Goal: Task Accomplishment & Management: Manage account settings

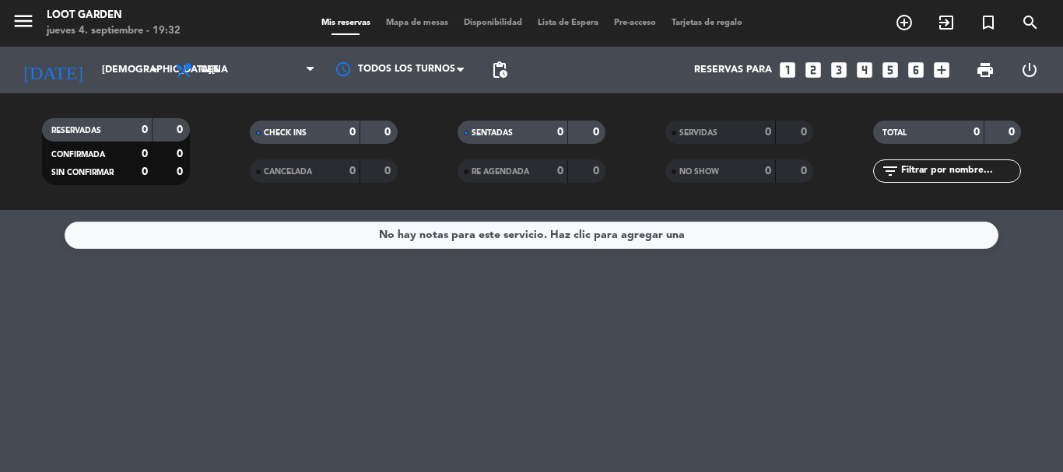
click at [567, 21] on span "Lista de Espera" at bounding box center [568, 23] width 76 height 9
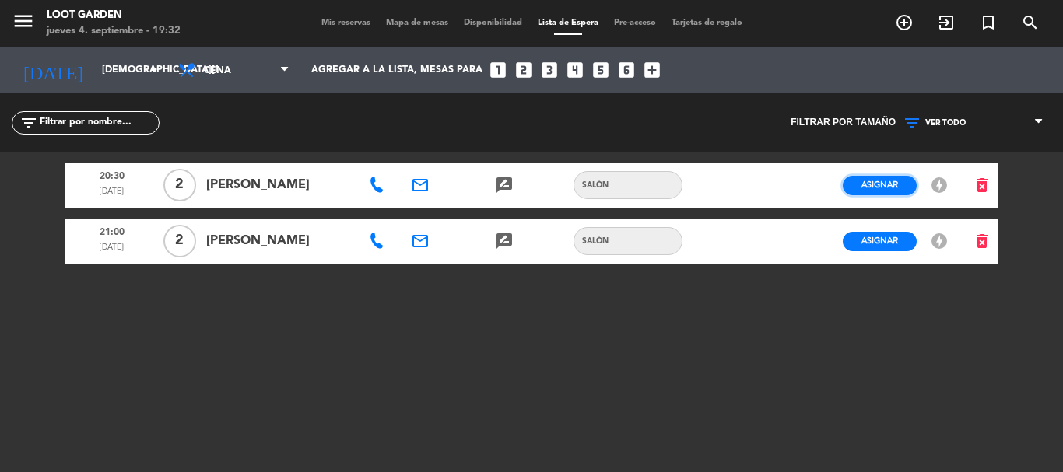
click at [872, 181] on span "Asignar" at bounding box center [880, 185] width 37 height 12
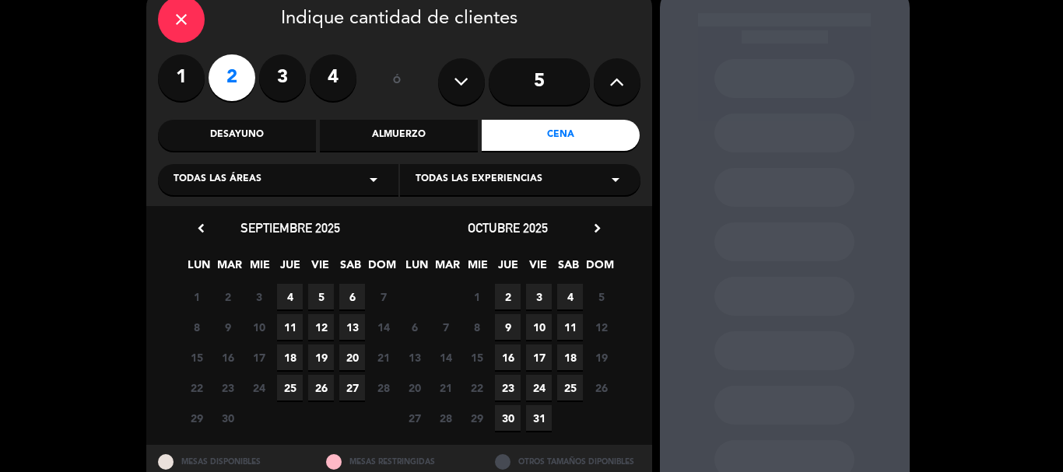
click at [292, 293] on span "4" at bounding box center [290, 297] width 26 height 26
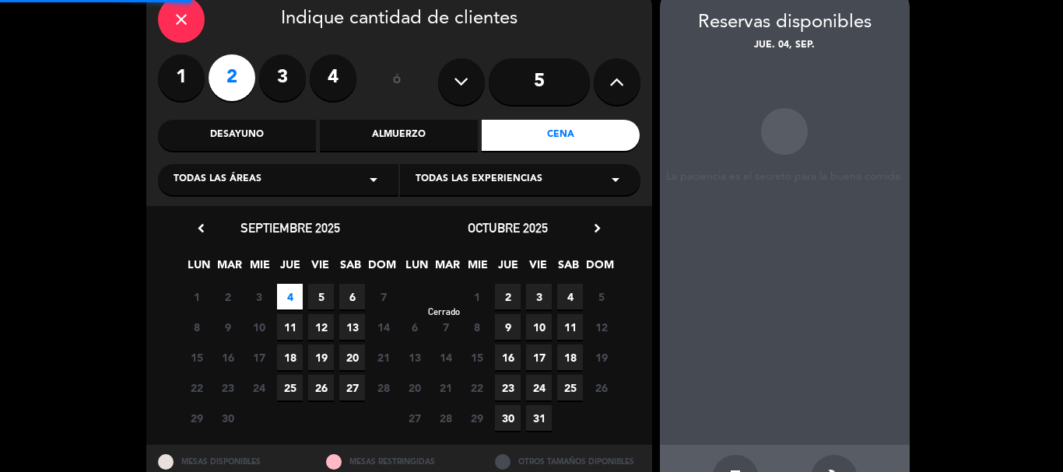
scroll to position [62, 0]
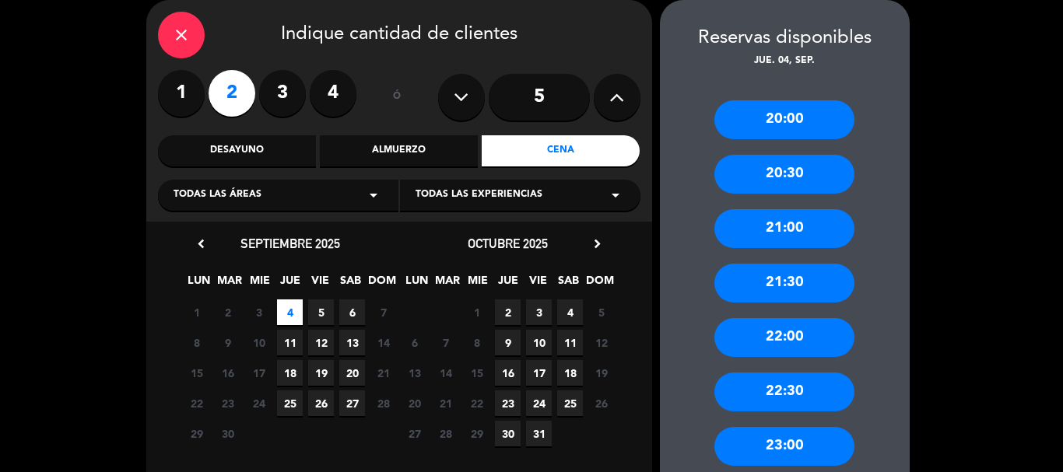
drag, startPoint x: 756, startPoint y: 181, endPoint x: 725, endPoint y: 200, distance: 36.3
click at [755, 181] on div "20:30" at bounding box center [784, 174] width 140 height 39
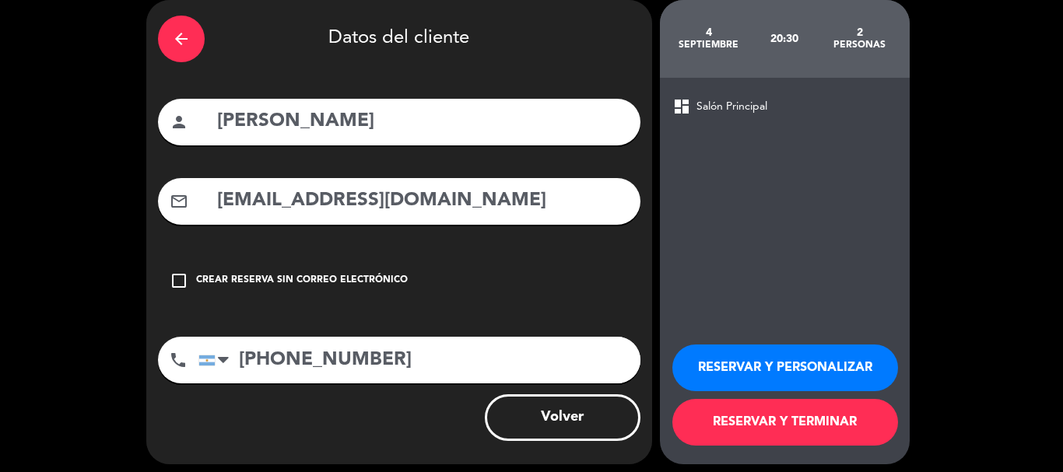
click at [752, 405] on button "RESERVAR Y TERMINAR" at bounding box center [785, 422] width 226 height 47
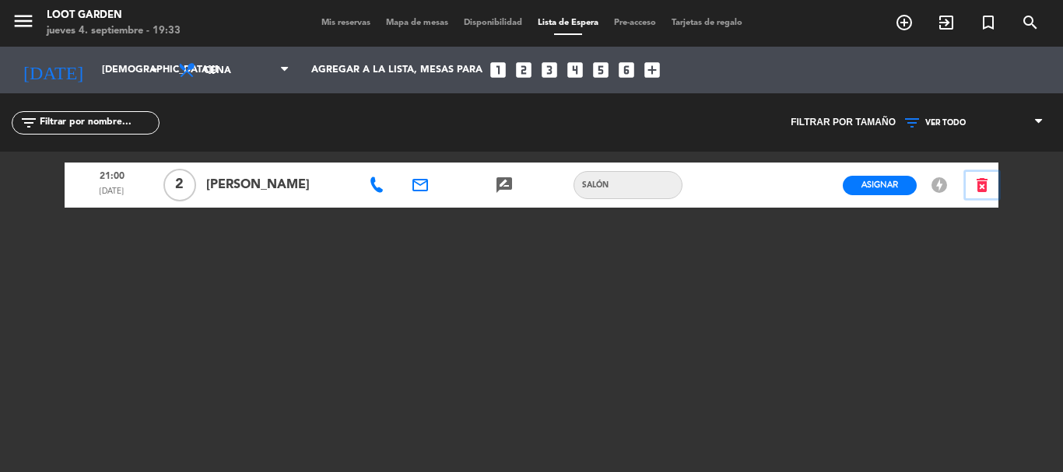
click at [985, 188] on icon "delete_forever" at bounding box center [982, 185] width 19 height 19
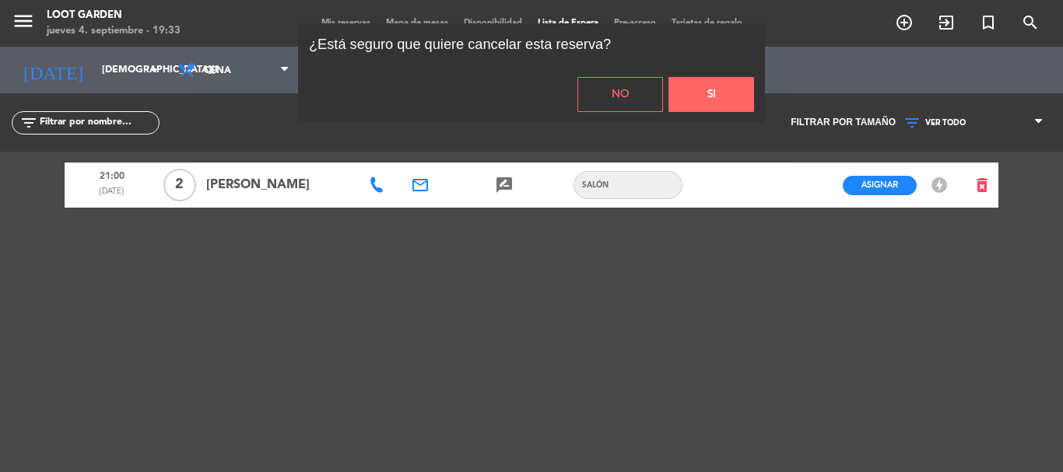
click at [686, 84] on button "Si" at bounding box center [712, 94] width 86 height 35
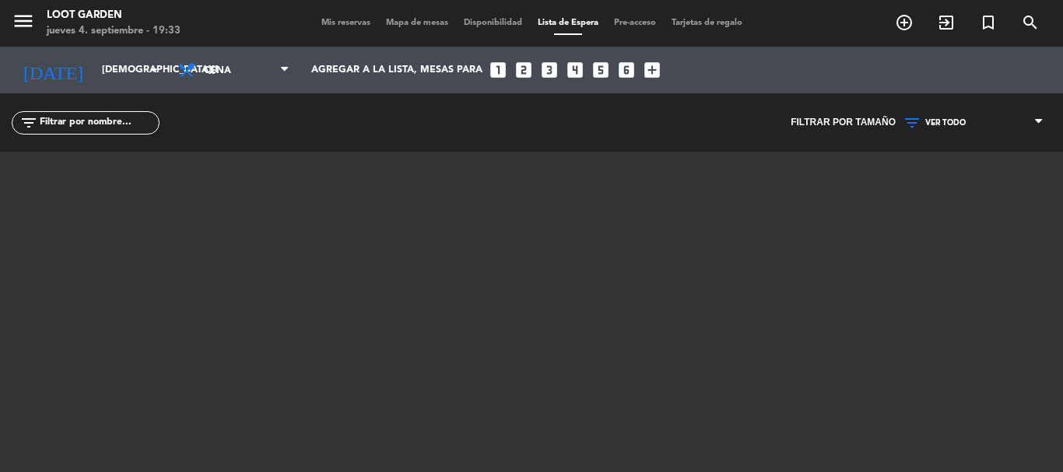
click at [321, 21] on span "Mis reservas" at bounding box center [346, 23] width 65 height 9
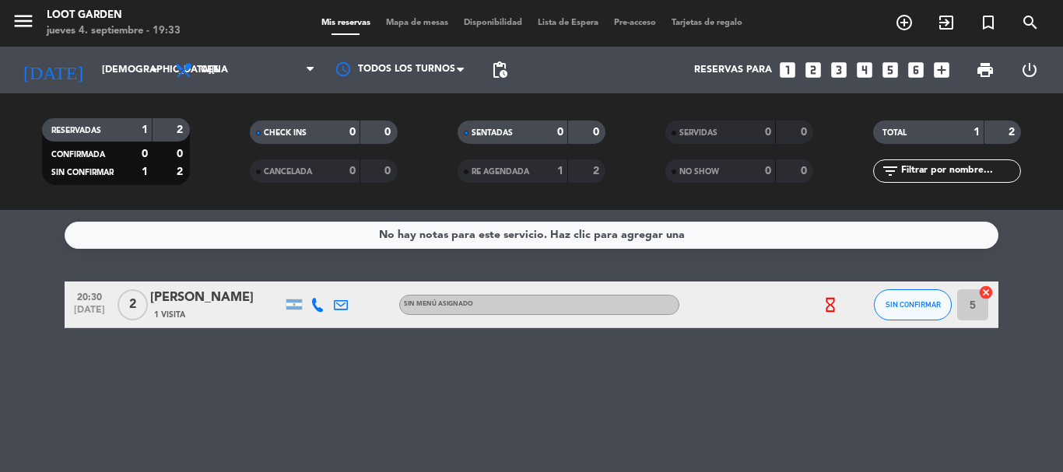
click at [188, 305] on div "[PERSON_NAME]" at bounding box center [216, 298] width 132 height 20
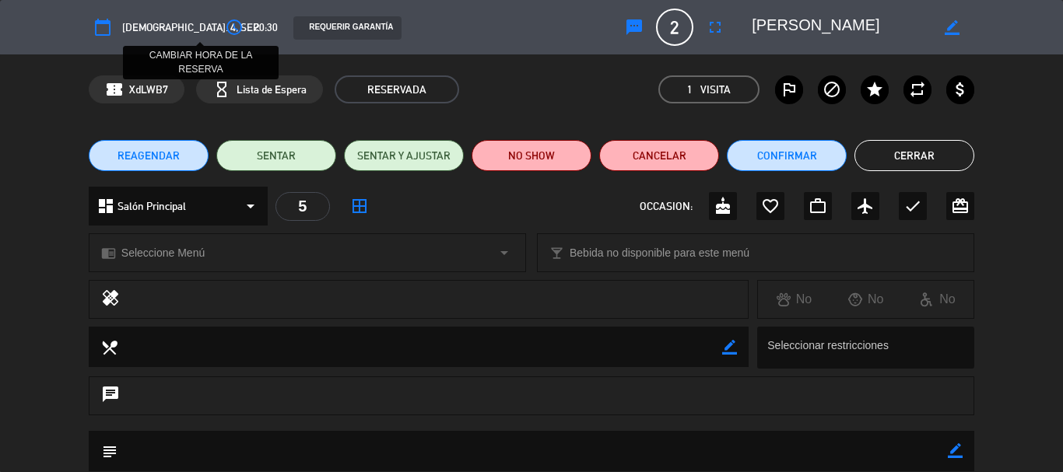
click at [225, 23] on icon "access_time" at bounding box center [234, 27] width 19 height 19
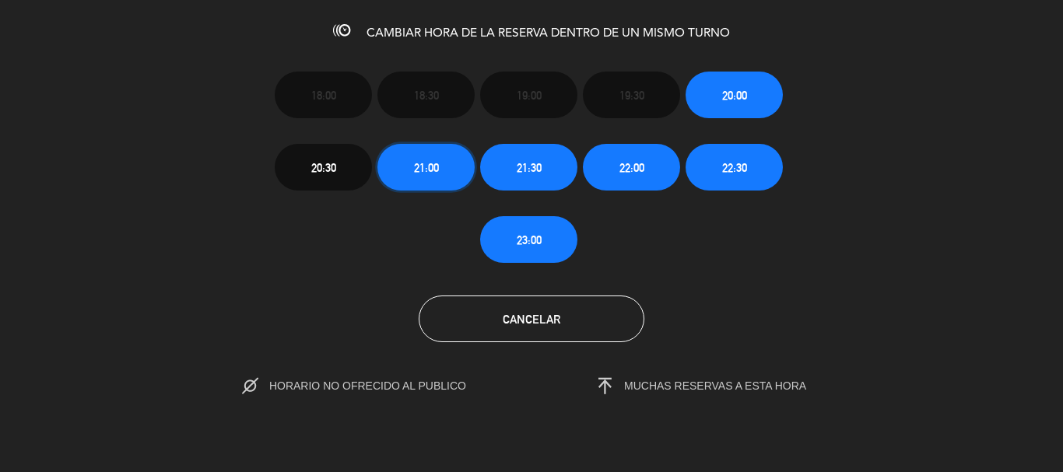
click at [429, 174] on span "21:00" at bounding box center [426, 168] width 25 height 18
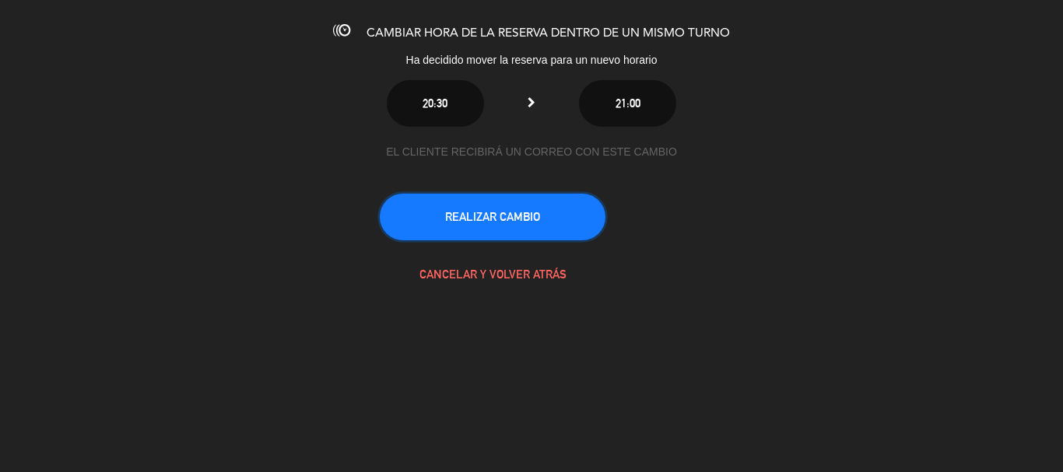
click at [481, 212] on button "REALIZAR CAMBIO" at bounding box center [493, 217] width 226 height 47
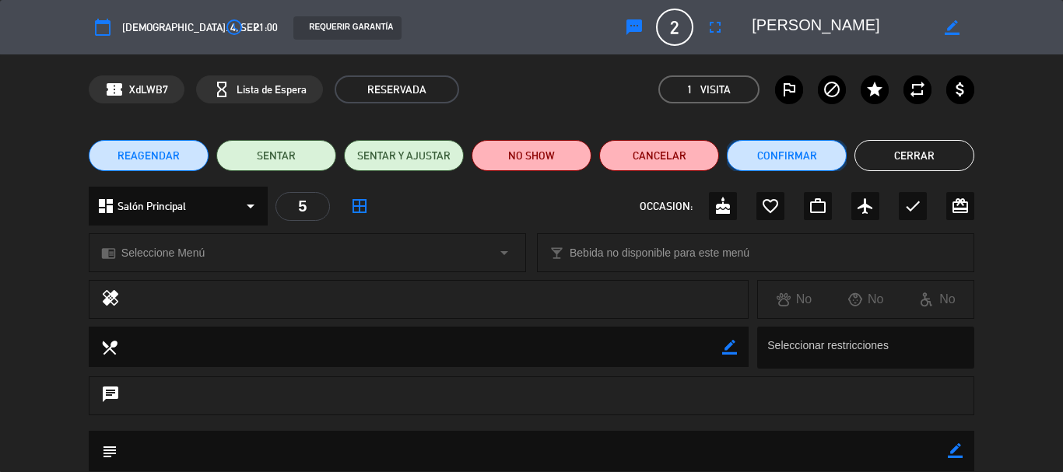
click at [782, 155] on button "Confirmar" at bounding box center [787, 155] width 120 height 31
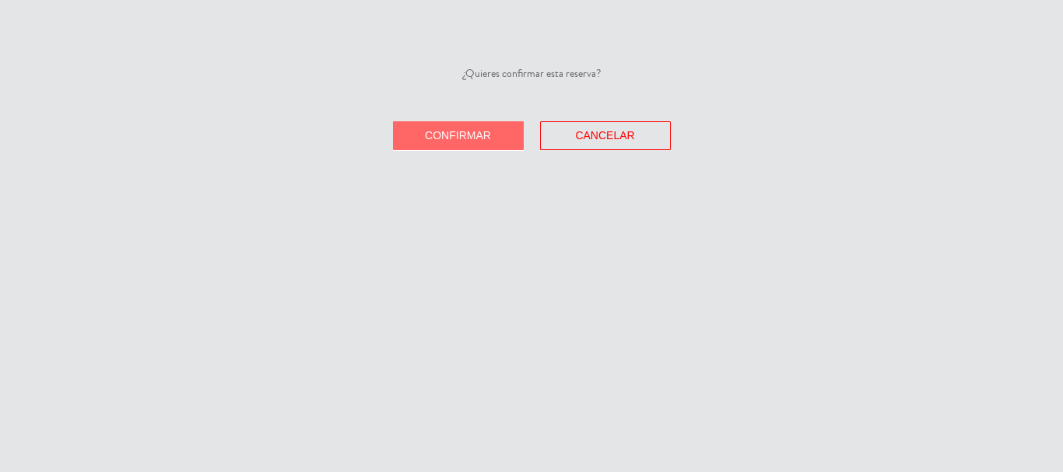
click at [484, 136] on span "Confirmar" at bounding box center [458, 135] width 66 height 12
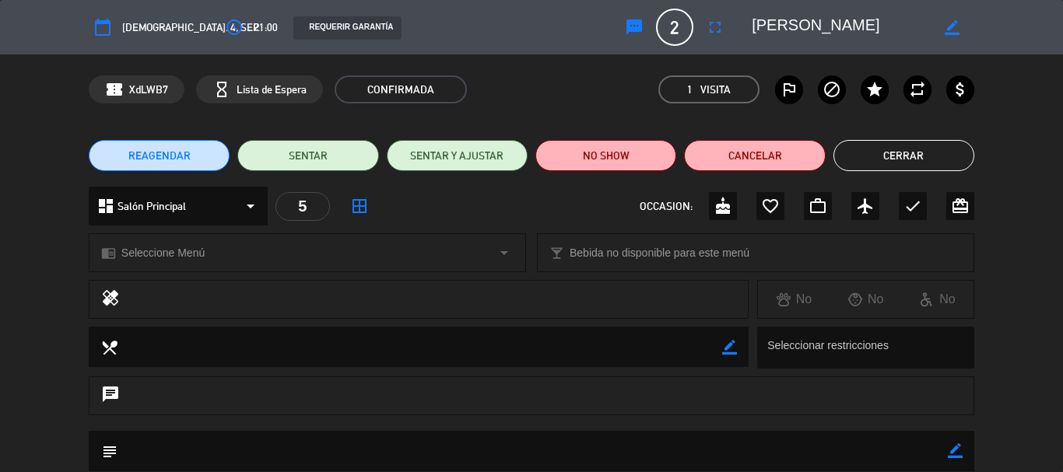
click at [871, 162] on button "Cerrar" at bounding box center [904, 155] width 141 height 31
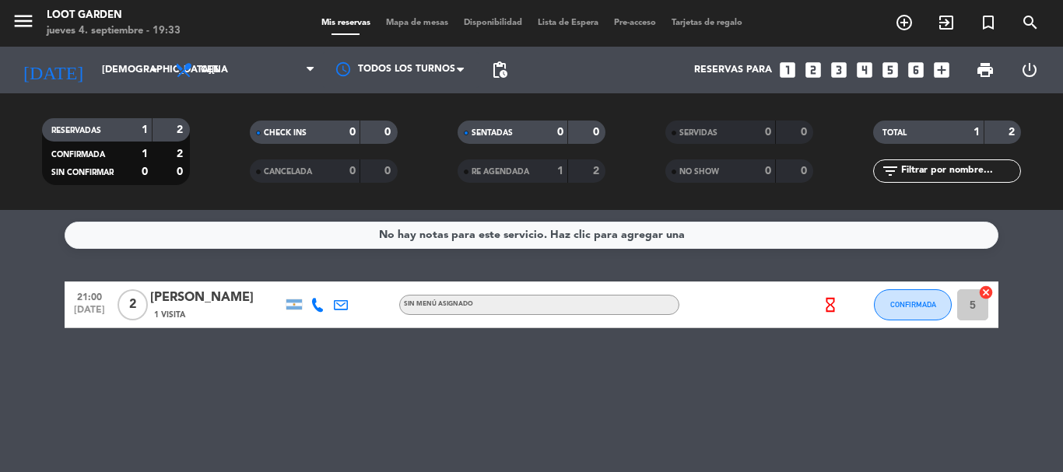
click at [86, 307] on span "[DATE]" at bounding box center [89, 314] width 39 height 18
click at [346, 304] on icon at bounding box center [341, 305] width 14 height 14
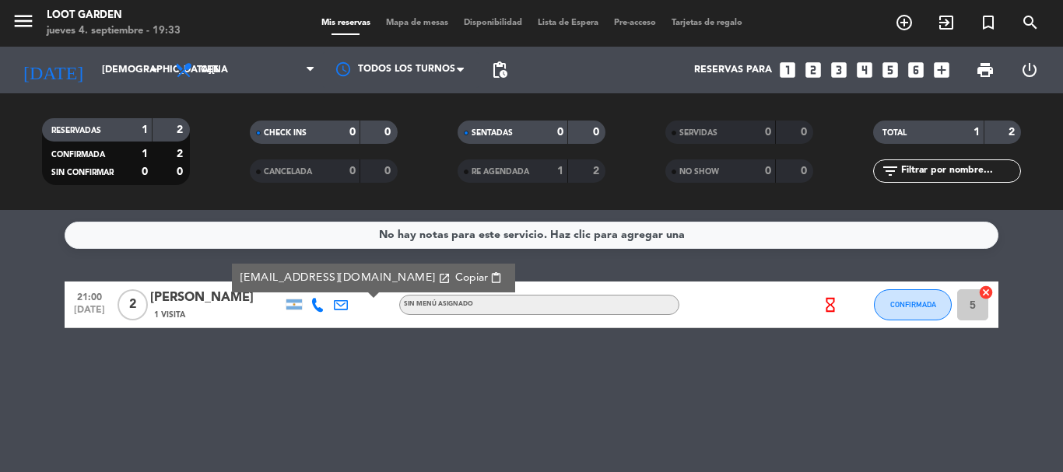
click at [318, 309] on icon at bounding box center [318, 305] width 14 height 14
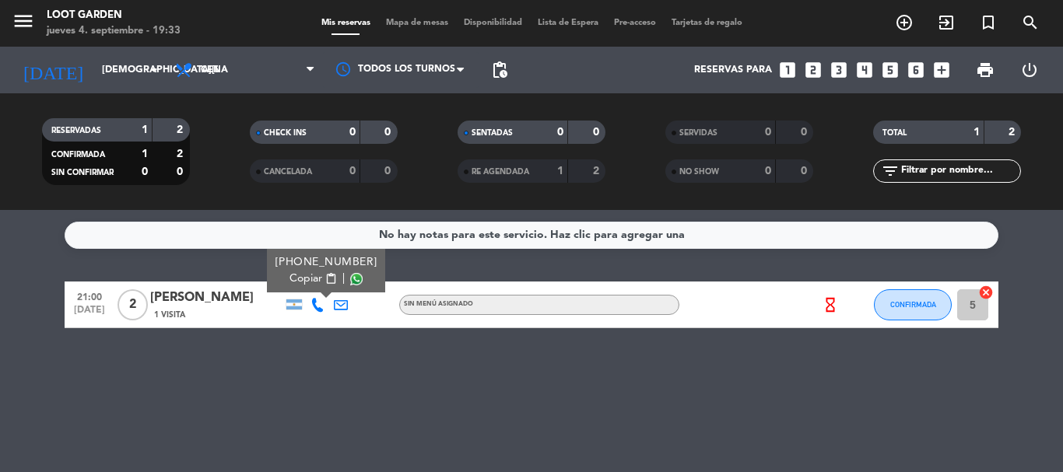
click at [303, 278] on span "Copiar" at bounding box center [306, 279] width 33 height 16
click at [149, 73] on icon "arrow_drop_down" at bounding box center [154, 70] width 19 height 19
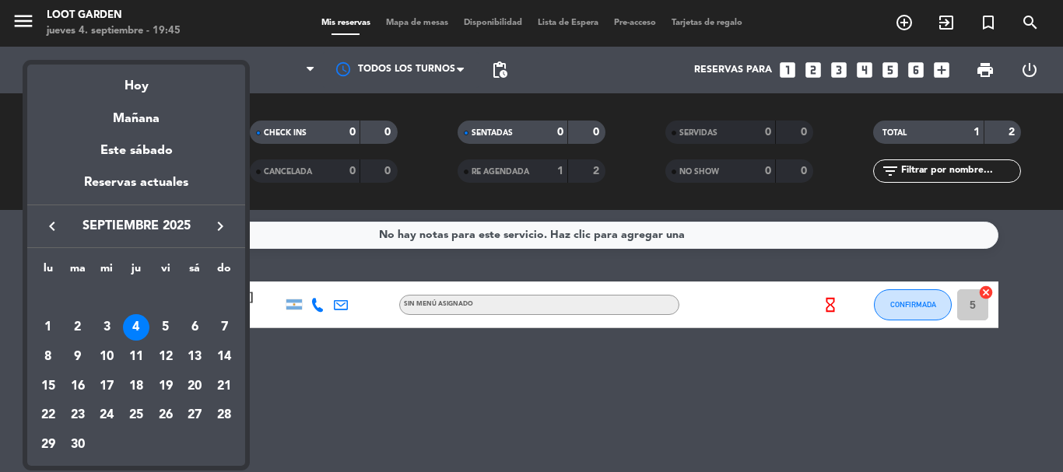
click at [194, 326] on div "6" at bounding box center [194, 327] width 26 height 26
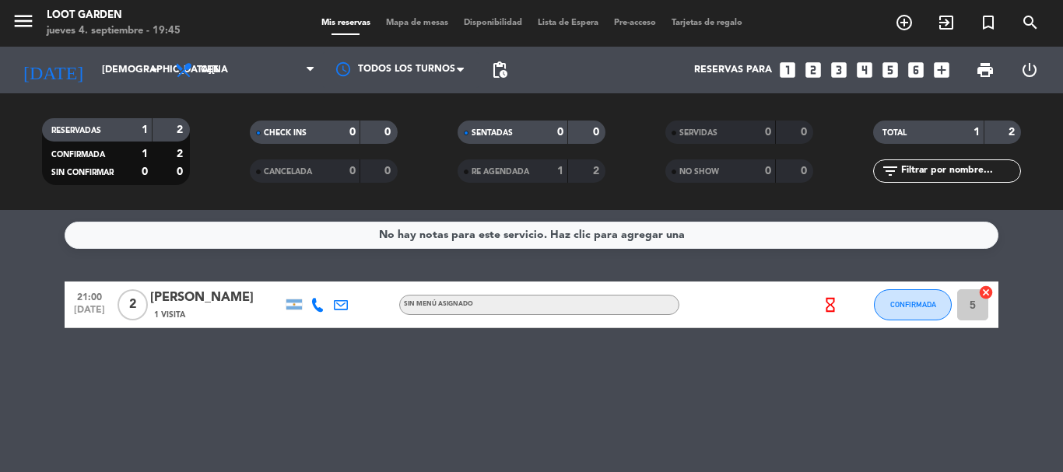
type input "[DATE]"
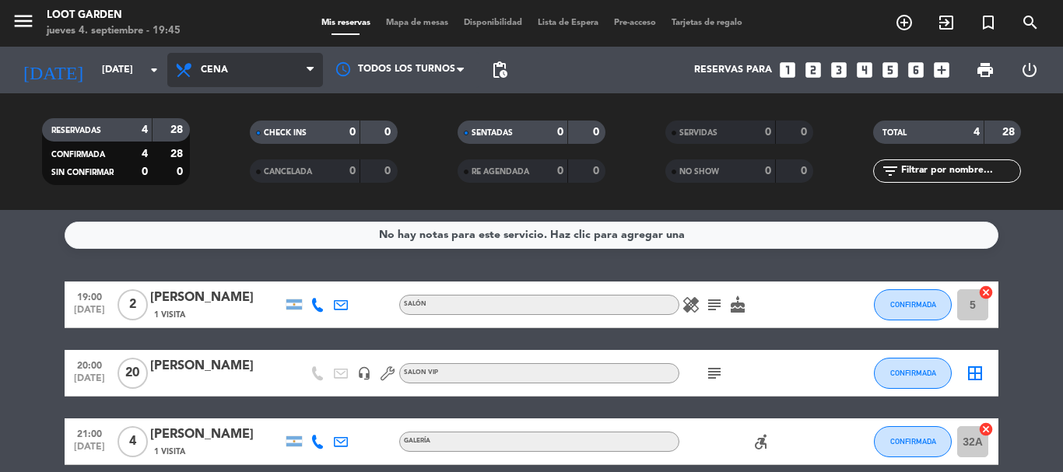
click at [215, 77] on span "Cena" at bounding box center [245, 70] width 156 height 34
click at [216, 171] on div "menu Loot Garden [DATE] 4. septiembre - 19:46 Mis reservas Mapa de mesas Dispon…" at bounding box center [531, 105] width 1063 height 210
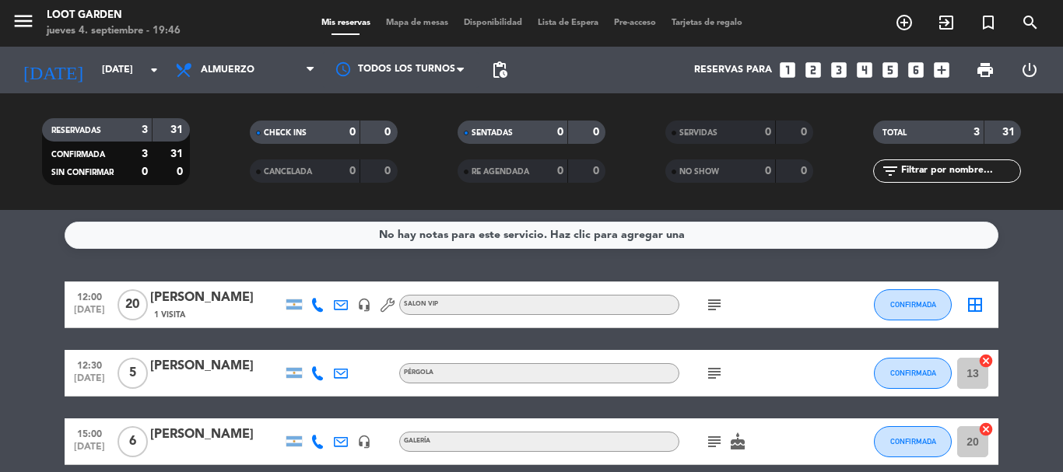
click at [237, 307] on div "[PERSON_NAME]" at bounding box center [216, 298] width 132 height 20
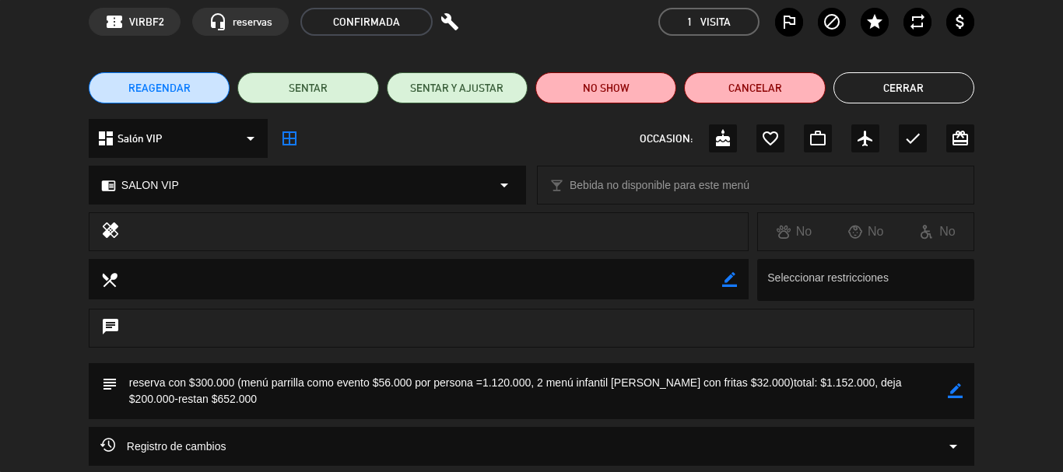
scroll to position [156, 0]
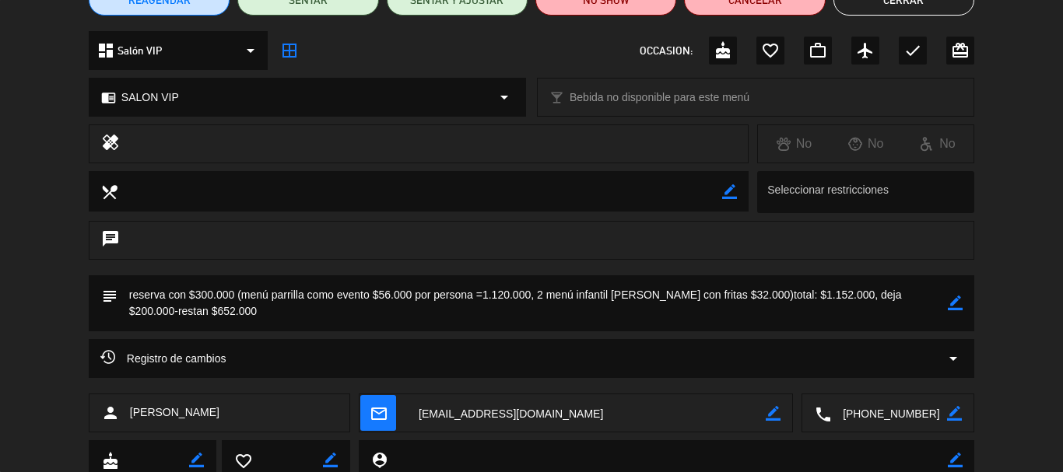
click at [957, 303] on icon "border_color" at bounding box center [955, 303] width 15 height 15
click at [405, 298] on textarea at bounding box center [533, 304] width 830 height 56
click at [441, 299] on textarea at bounding box center [533, 304] width 830 height 56
click at [956, 305] on icon at bounding box center [955, 303] width 15 height 15
click at [211, 307] on textarea at bounding box center [533, 304] width 830 height 56
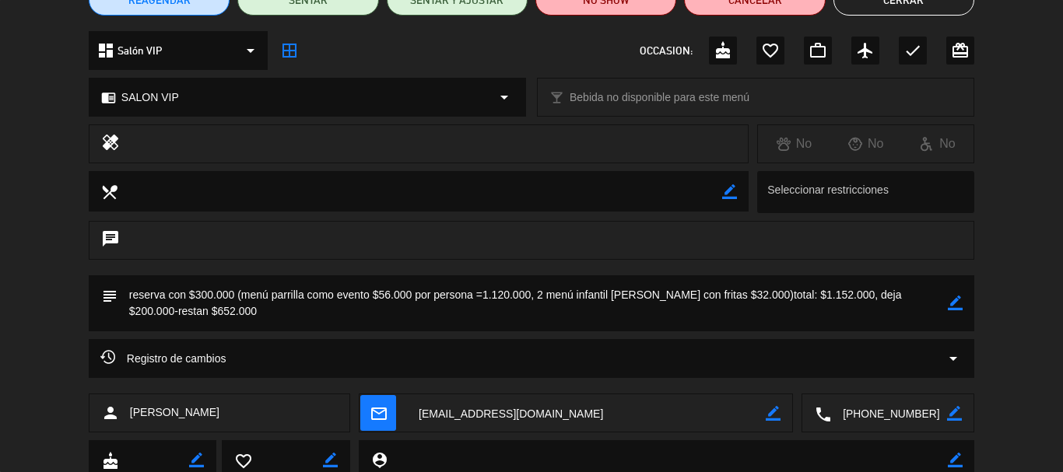
click at [951, 304] on icon "border_color" at bounding box center [955, 303] width 15 height 15
drag, startPoint x: 190, startPoint y: 311, endPoint x: 371, endPoint y: 313, distance: 181.3
click at [364, 297] on textarea at bounding box center [533, 304] width 830 height 56
click at [367, 313] on textarea at bounding box center [533, 304] width 830 height 56
click at [370, 297] on textarea at bounding box center [533, 304] width 830 height 56
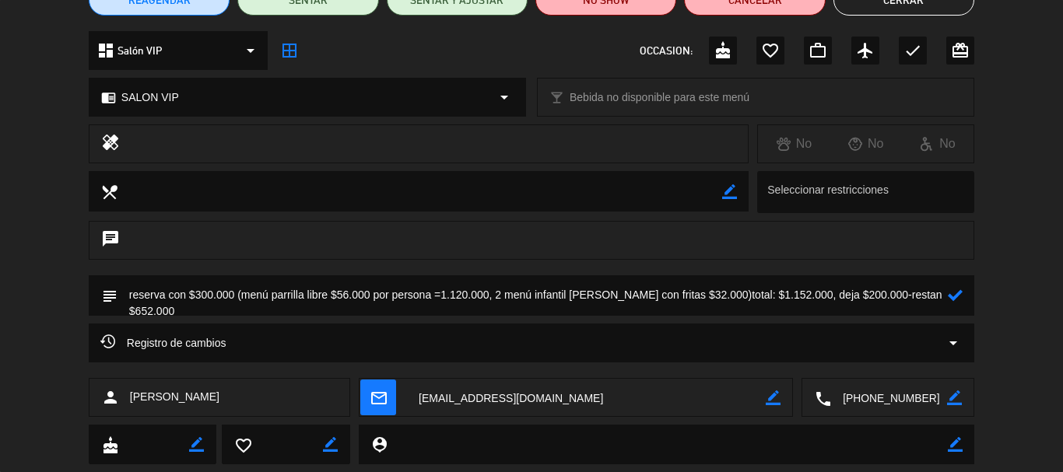
click at [347, 290] on textarea at bounding box center [533, 296] width 830 height 40
click at [242, 293] on textarea at bounding box center [533, 296] width 830 height 40
drag, startPoint x: 504, startPoint y: 293, endPoint x: 458, endPoint y: 296, distance: 45.2
click at [458, 296] on textarea at bounding box center [533, 296] width 830 height 40
click at [690, 294] on textarea at bounding box center [533, 296] width 830 height 40
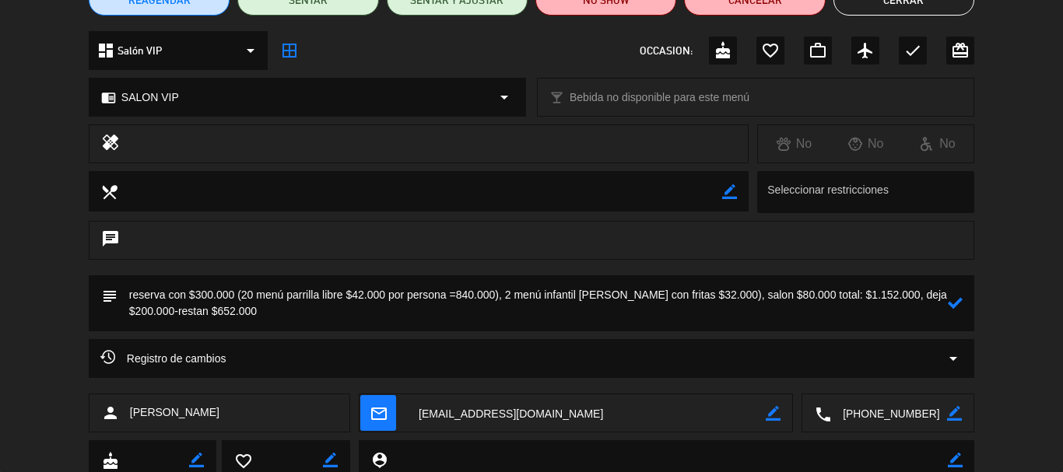
click at [851, 293] on textarea at bounding box center [533, 304] width 830 height 56
click at [830, 286] on textarea at bounding box center [533, 304] width 830 height 56
drag, startPoint x: 802, startPoint y: 293, endPoint x: 848, endPoint y: 290, distance: 46.0
click at [848, 290] on textarea at bounding box center [533, 304] width 830 height 56
click at [823, 296] on textarea at bounding box center [533, 304] width 830 height 56
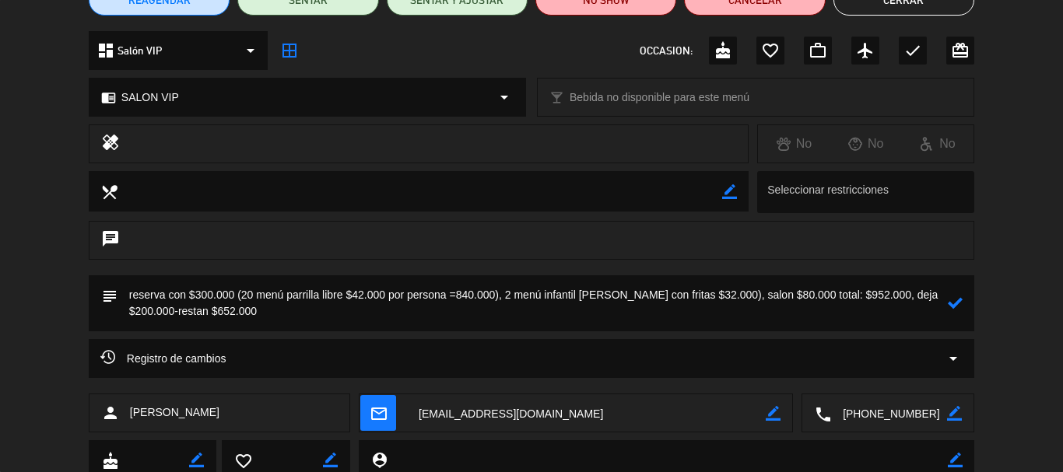
click at [221, 314] on textarea at bounding box center [533, 304] width 830 height 56
click at [959, 301] on icon at bounding box center [955, 303] width 15 height 15
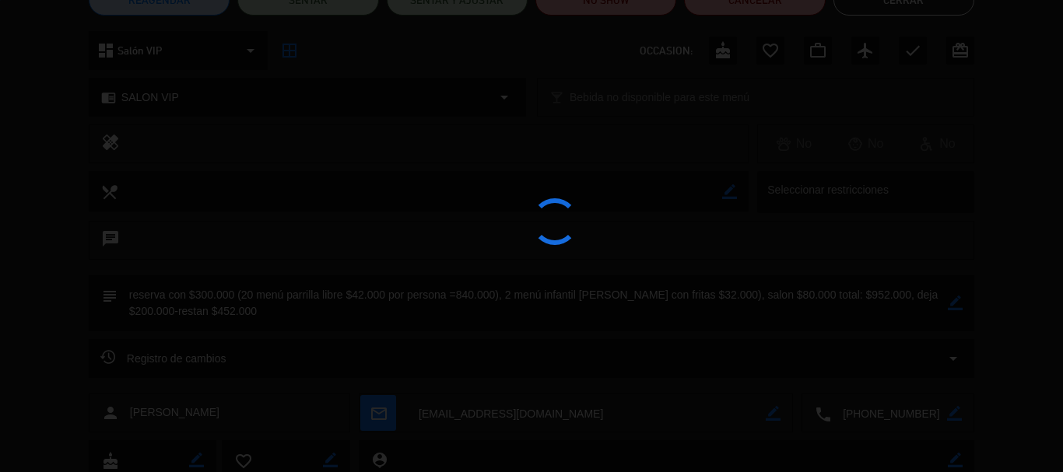
type textarea "reserva con $300.000 (20 menú parrilla libre $42.000 por persona =840.000), 2 m…"
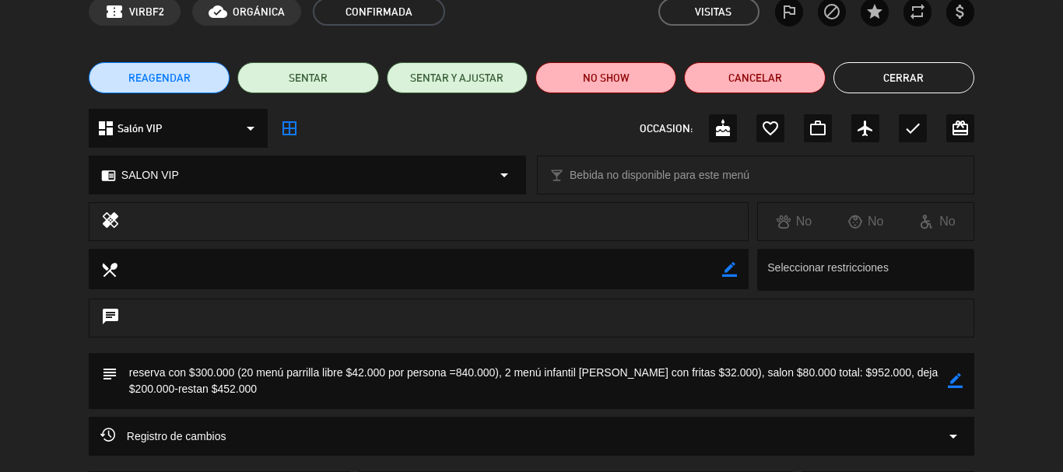
scroll to position [0, 0]
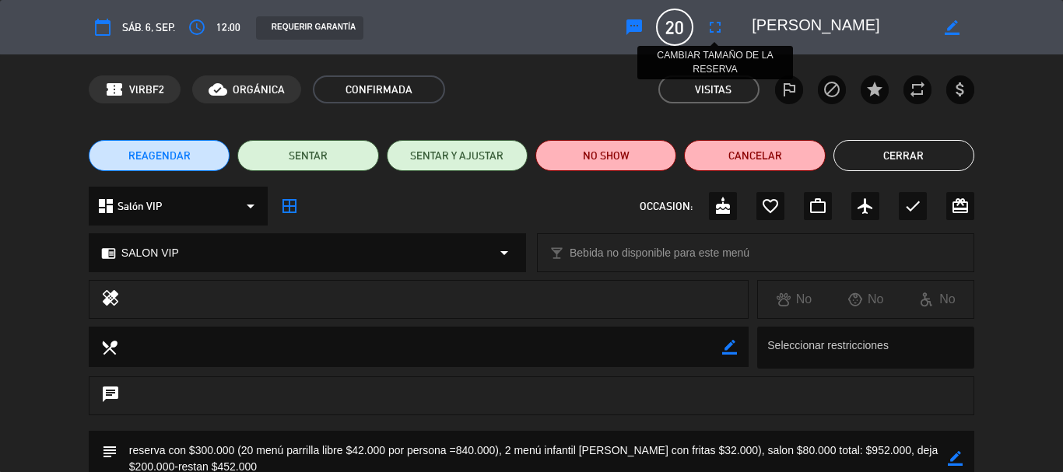
click at [710, 27] on icon "fullscreen" at bounding box center [715, 27] width 19 height 19
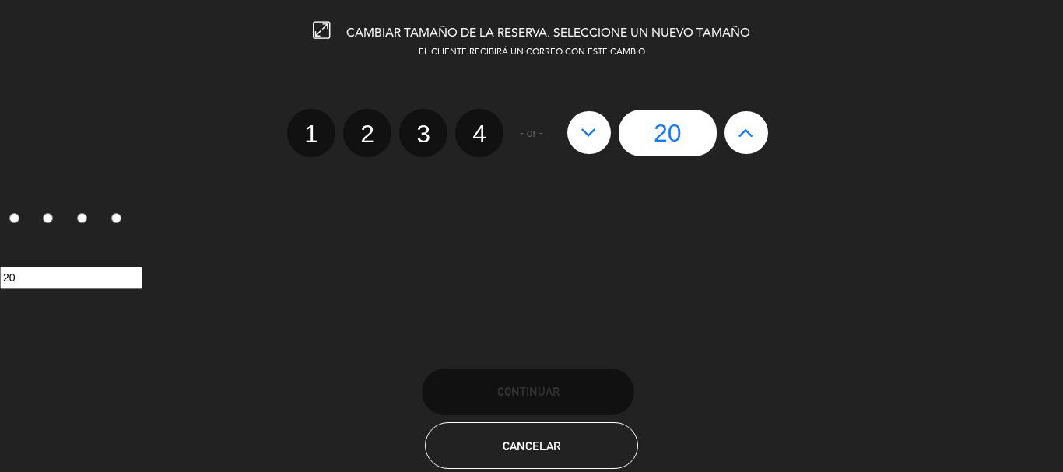
click at [742, 129] on icon at bounding box center [746, 132] width 16 height 25
type input "21"
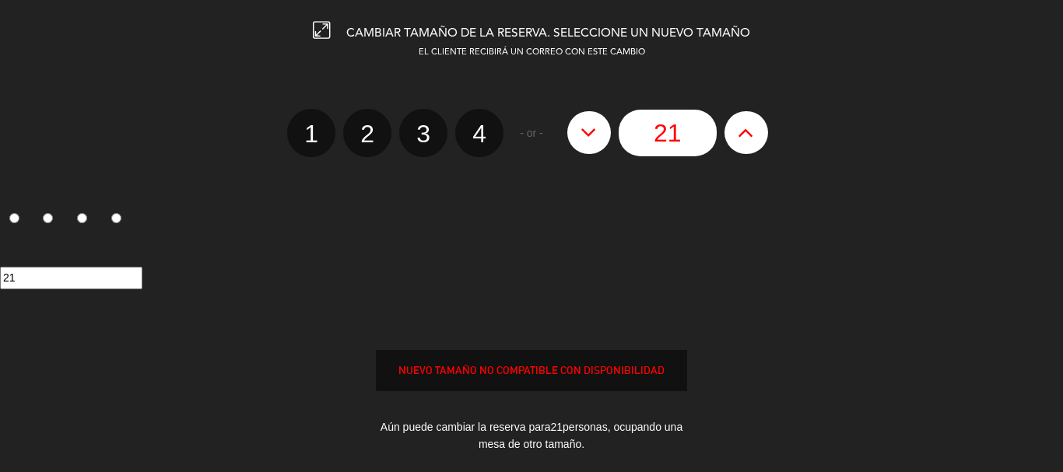
click at [741, 129] on icon at bounding box center [746, 132] width 16 height 25
type input "22"
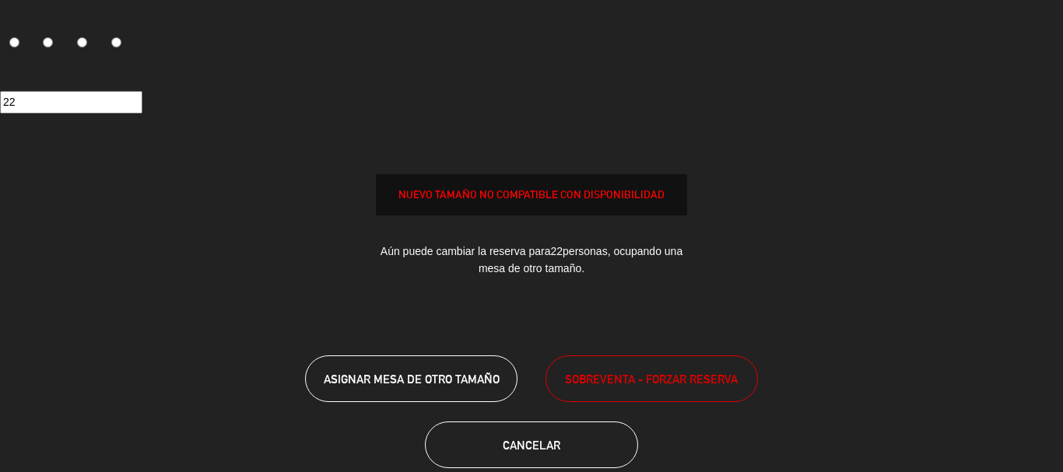
scroll to position [205, 0]
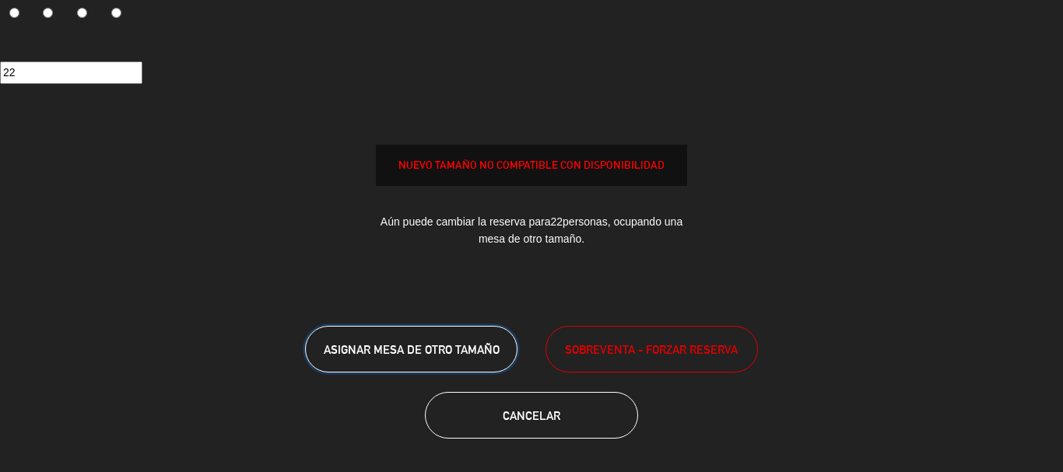
click at [419, 343] on span "ASIGNAR MESA DE OTRO TAMAÑO" at bounding box center [412, 349] width 176 height 13
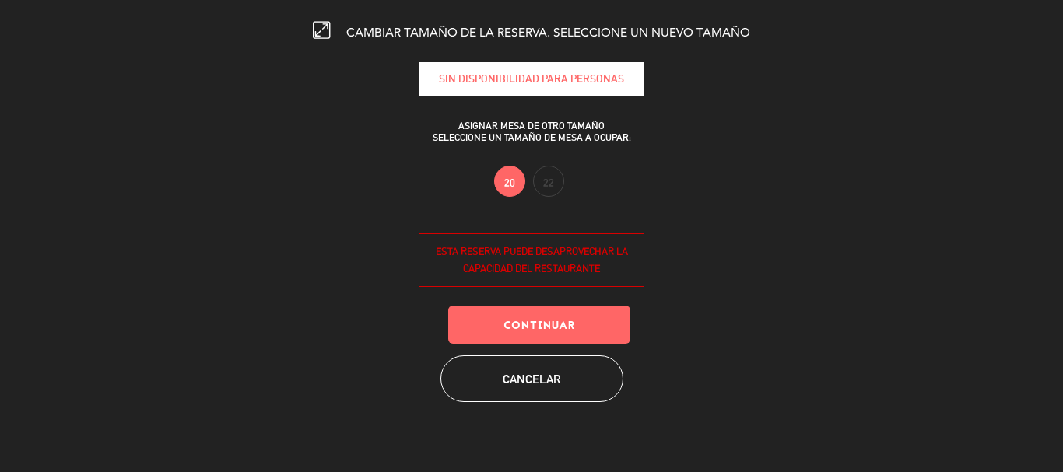
click at [538, 180] on label "22" at bounding box center [548, 181] width 31 height 31
click at [518, 335] on button "Continuar" at bounding box center [539, 325] width 182 height 38
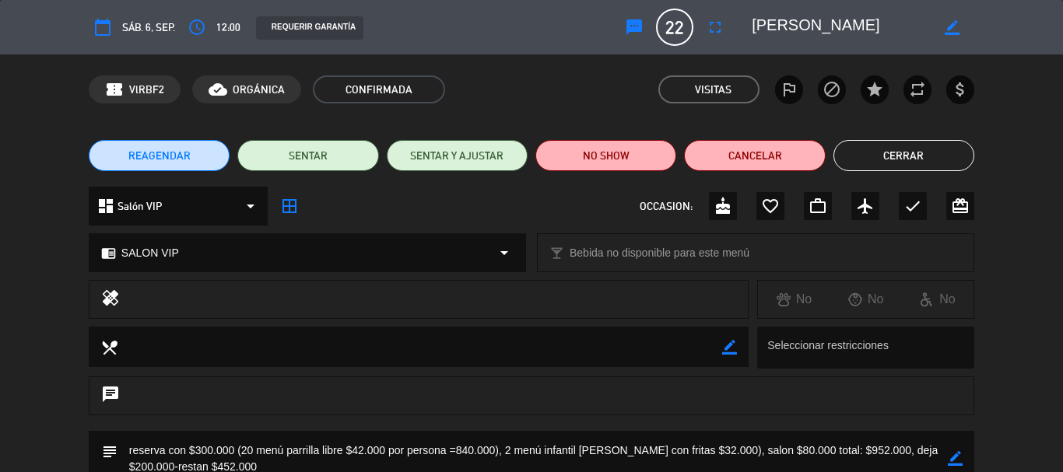
click at [870, 163] on button "Cerrar" at bounding box center [904, 155] width 141 height 31
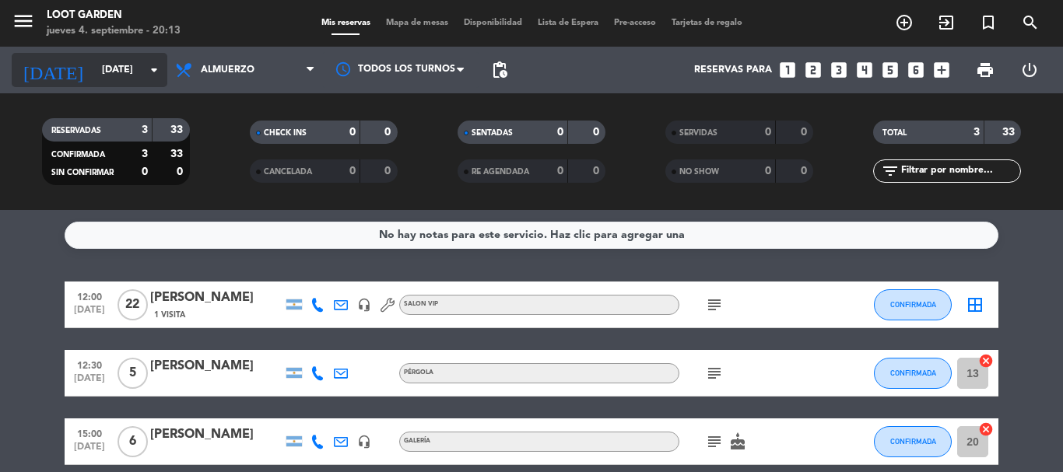
click at [134, 71] on input "[DATE]" at bounding box center [160, 70] width 132 height 26
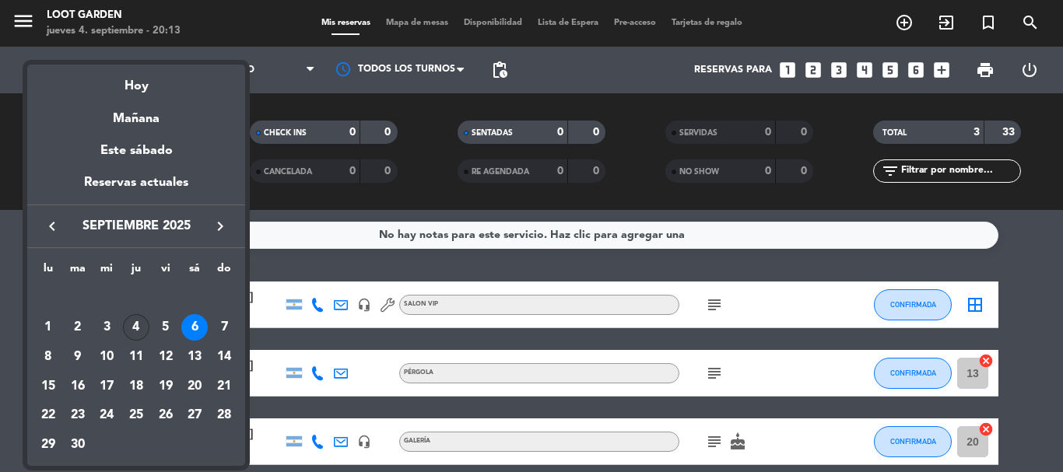
click at [146, 324] on div "4" at bounding box center [136, 327] width 26 height 26
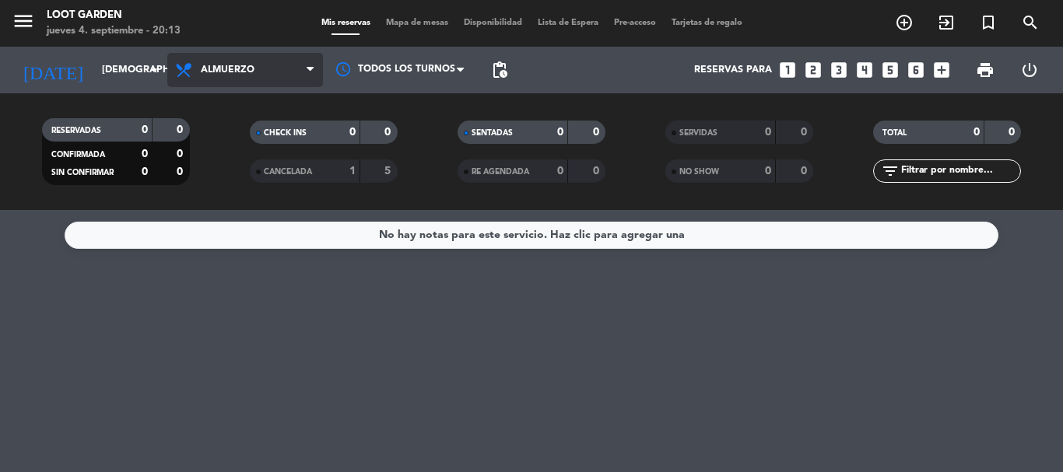
click at [226, 76] on span "Almuerzo" at bounding box center [245, 70] width 156 height 34
click at [218, 208] on div "menu Loot Garden [DATE] 4. septiembre - 20:13 Mis reservas Mapa de mesas Dispon…" at bounding box center [531, 105] width 1063 height 210
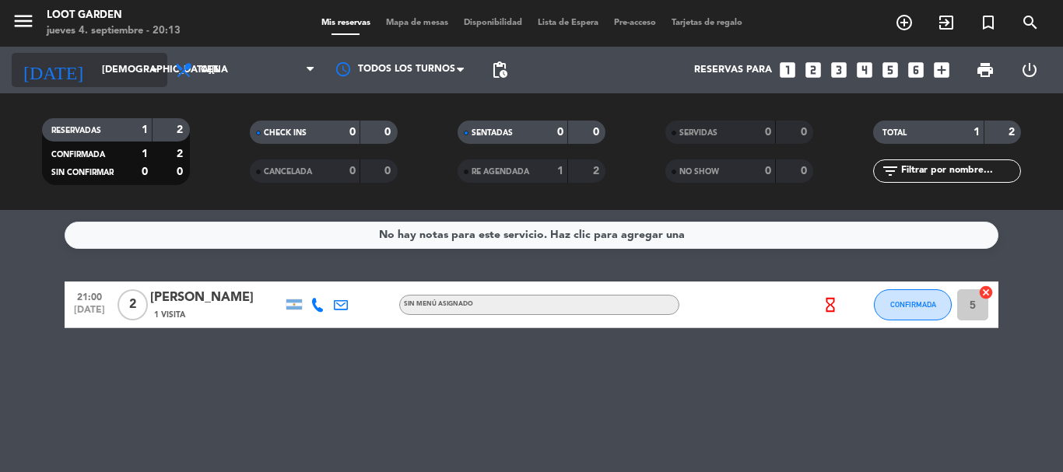
click at [160, 65] on icon "arrow_drop_down" at bounding box center [154, 70] width 19 height 19
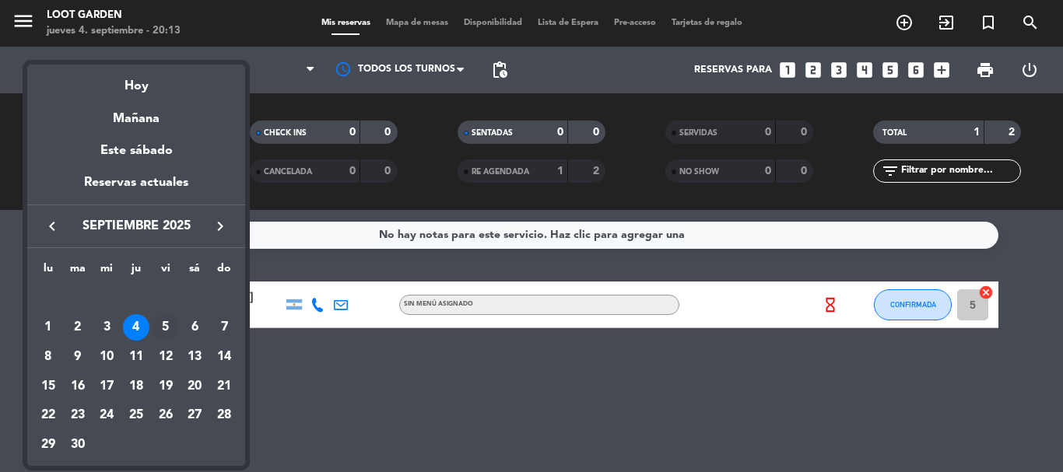
click at [157, 322] on div "5" at bounding box center [166, 327] width 26 height 26
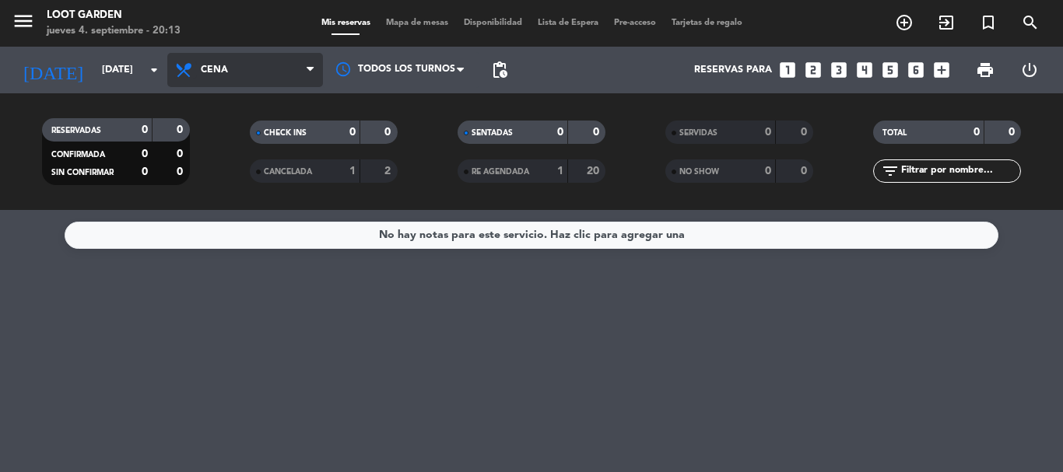
click at [191, 68] on icon at bounding box center [185, 70] width 23 height 19
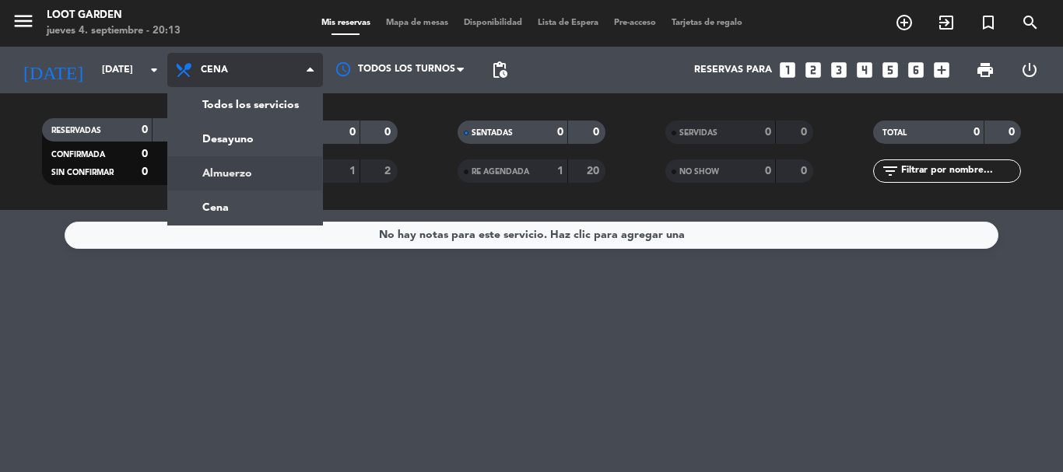
click at [207, 166] on div "menu Loot Garden [DATE] 4. septiembre - 20:13 Mis reservas Mapa de mesas Dispon…" at bounding box center [531, 105] width 1063 height 210
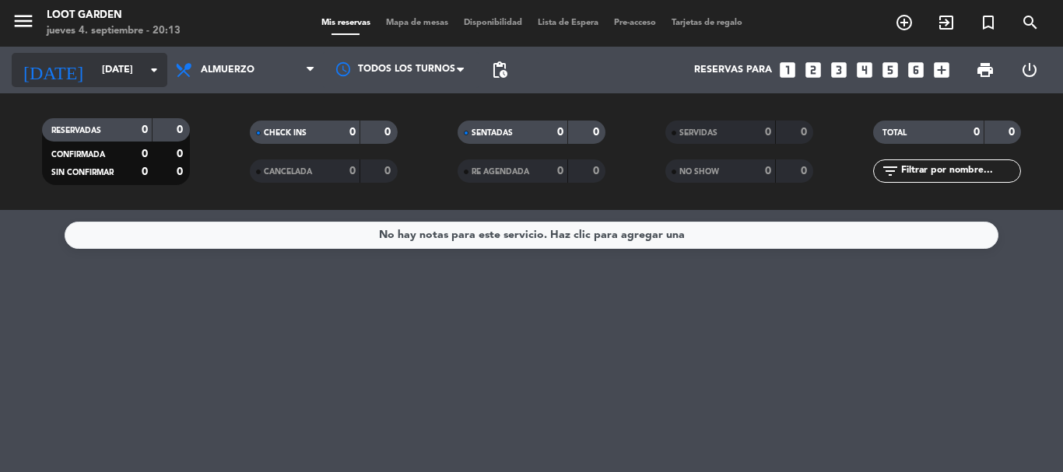
click at [152, 76] on icon "arrow_drop_down" at bounding box center [154, 70] width 19 height 19
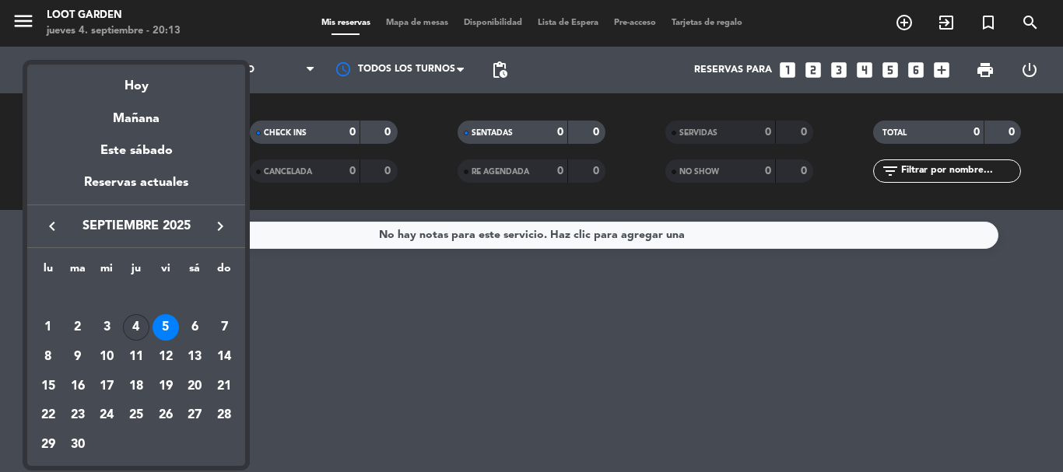
click at [139, 321] on div "4" at bounding box center [136, 327] width 26 height 26
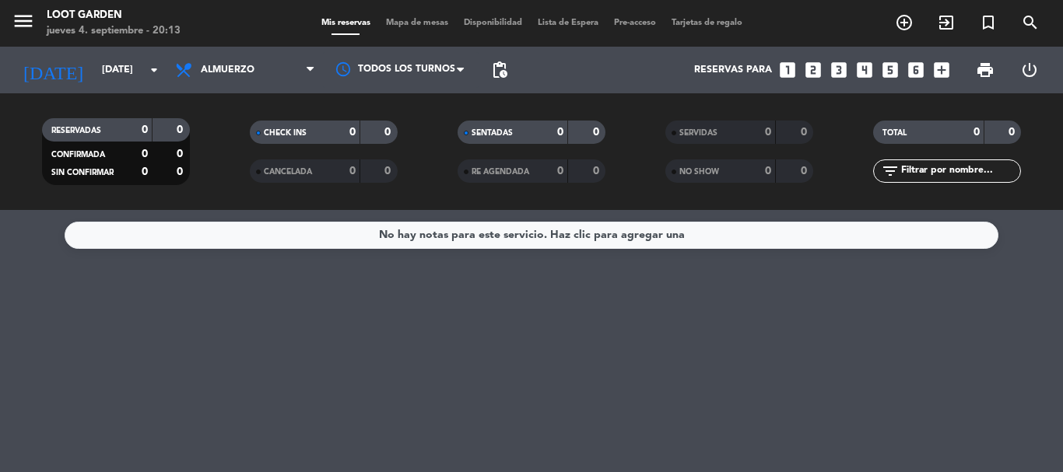
type input "[DEMOGRAPHIC_DATA][DATE]"
click at [214, 72] on span "Almuerzo" at bounding box center [228, 70] width 54 height 11
click at [198, 202] on div "menu Loot Garden [DATE] 4. septiembre - 20:13 Mis reservas Mapa de mesas Dispon…" at bounding box center [531, 105] width 1063 height 210
